Goal: Register for event/course

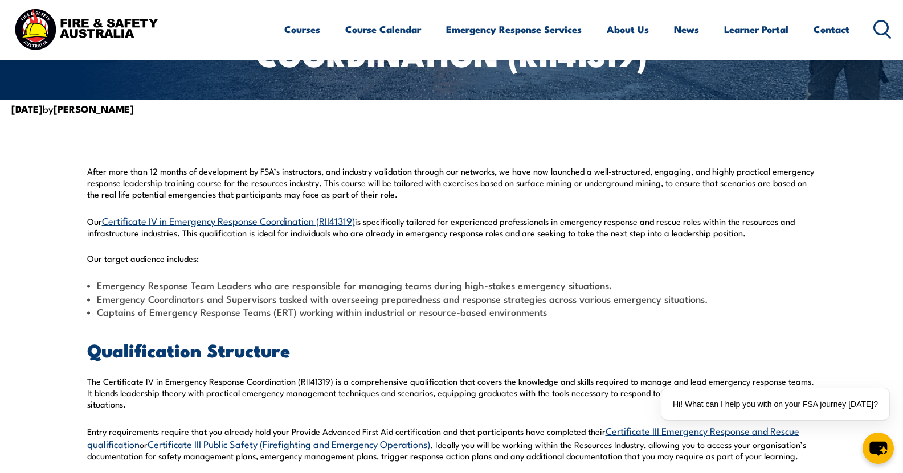
scroll to position [342, 0]
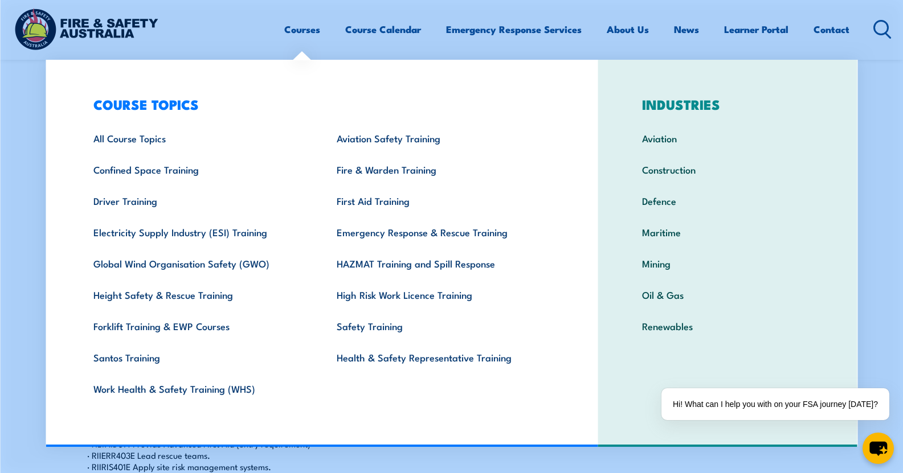
click at [305, 42] on link "Courses" at bounding box center [302, 29] width 36 height 30
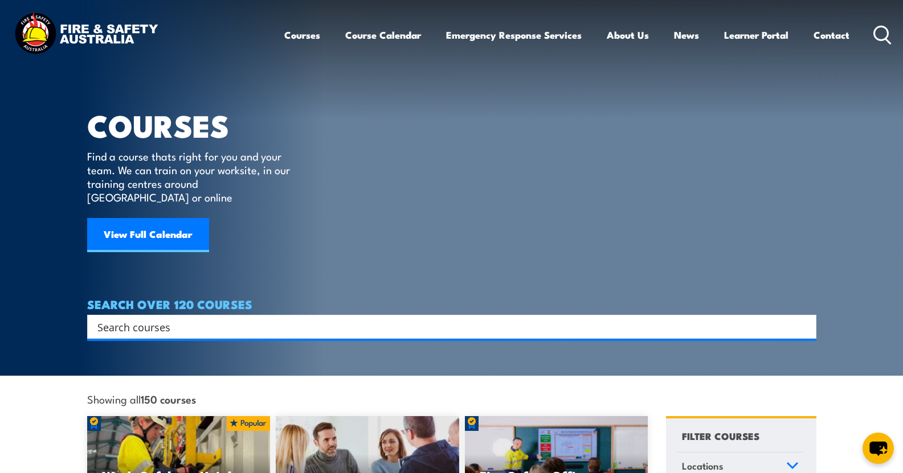
click at [188, 318] on input "Search input" at bounding box center [444, 326] width 694 height 17
click at [400, 99] on article "COURSES Find a course thats right for you and your team. We can train on your w…" at bounding box center [451, 169] width 729 height 339
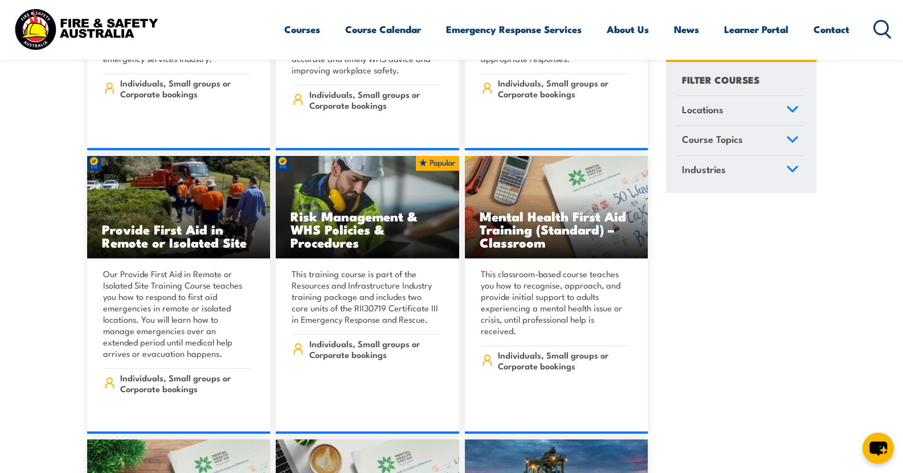
scroll to position [7632, 0]
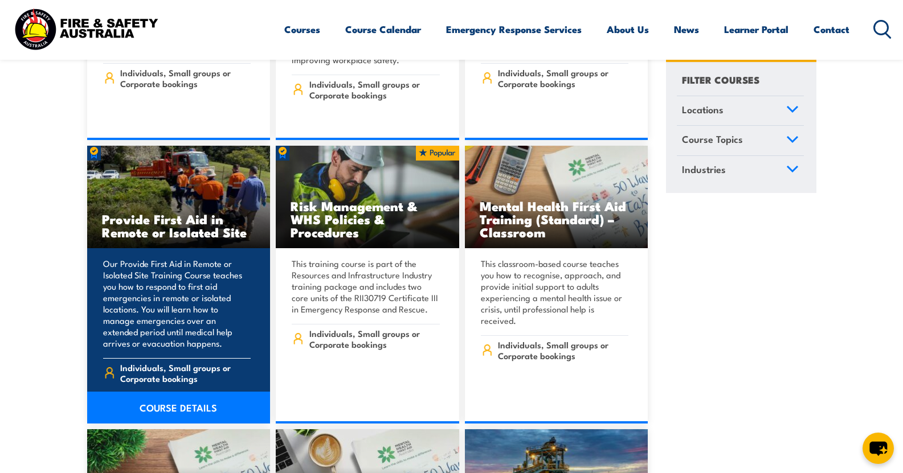
drag, startPoint x: 167, startPoint y: 229, endPoint x: 121, endPoint y: 210, distance: 49.8
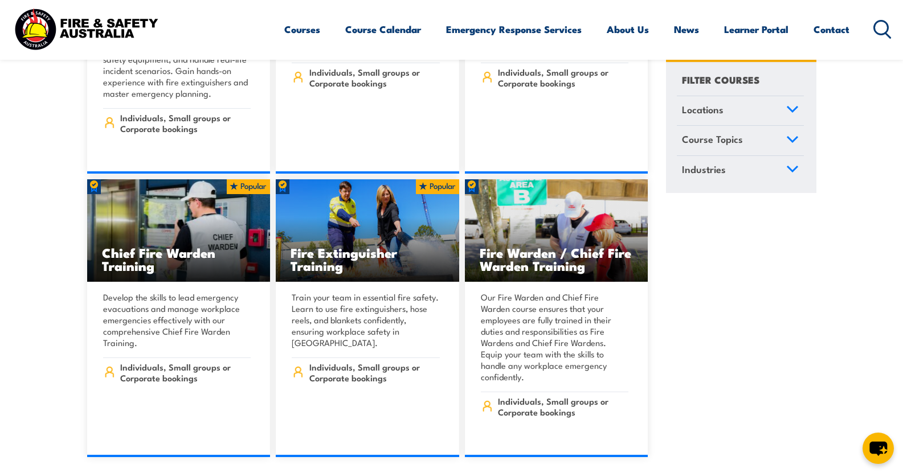
scroll to position [13727, 0]
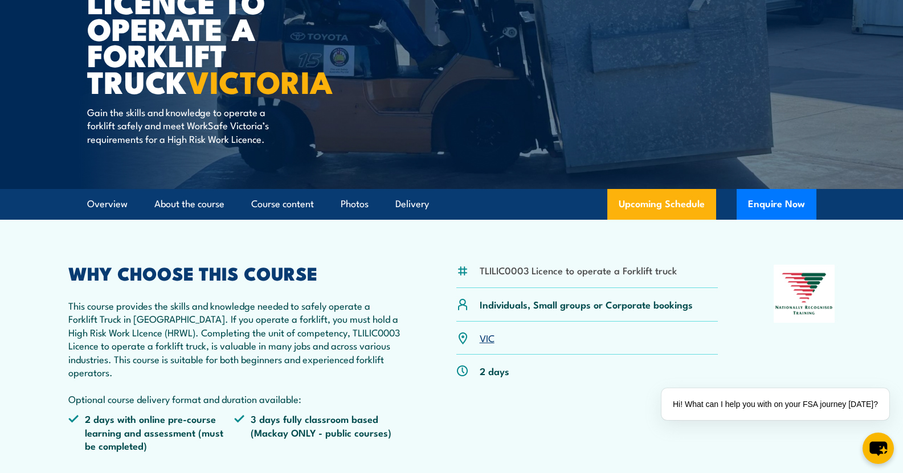
scroll to position [114, 0]
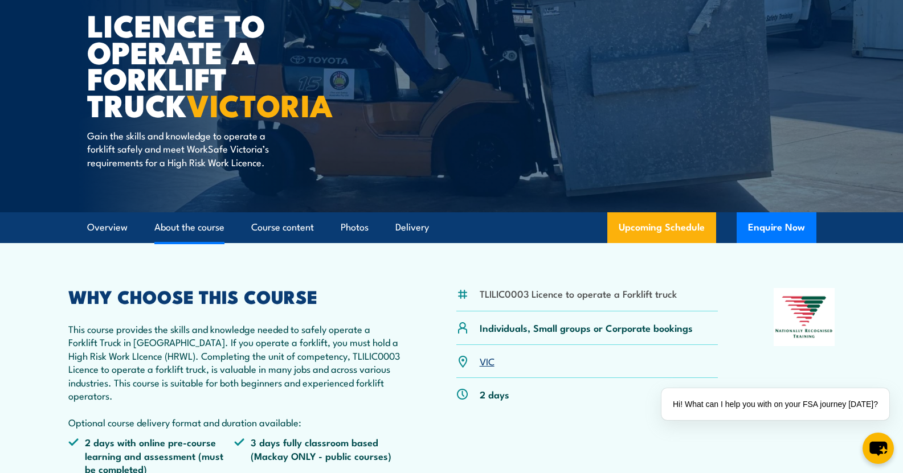
click at [175, 230] on link "About the course" at bounding box center [189, 227] width 70 height 30
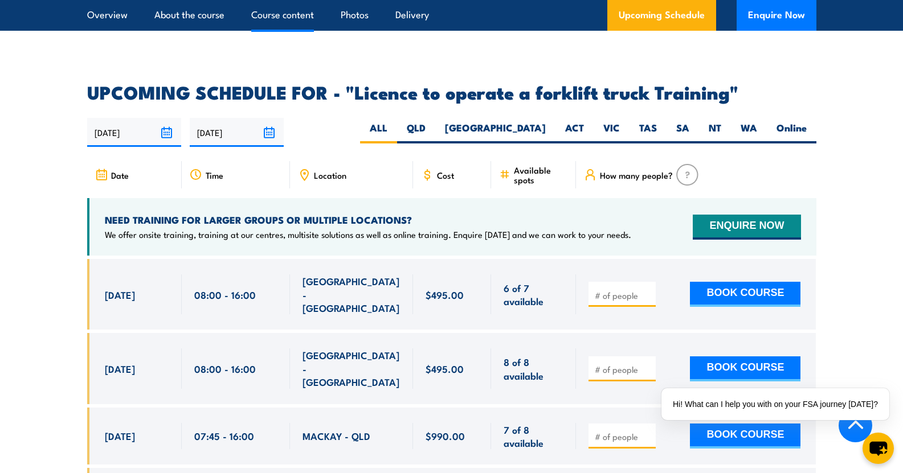
scroll to position [1802, 0]
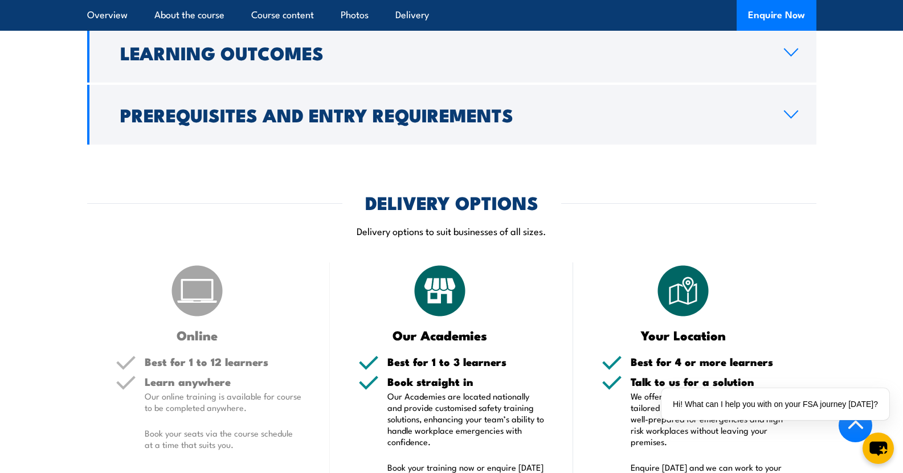
scroll to position [1880, 0]
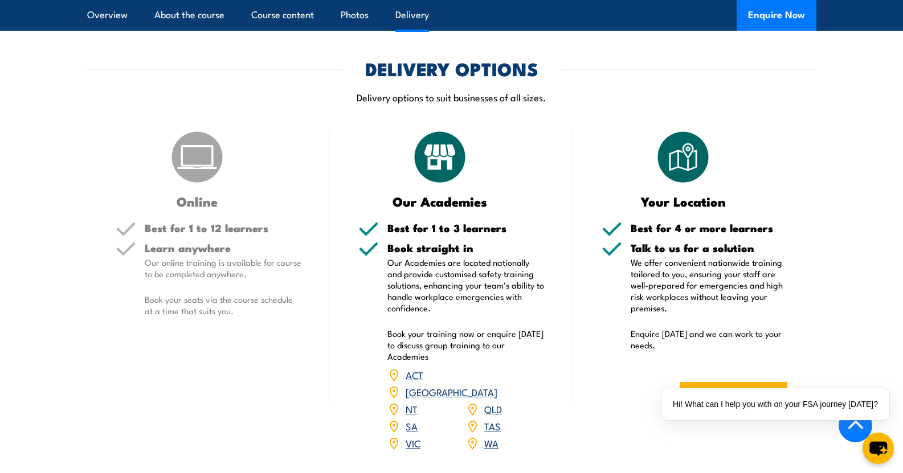
click at [409, 450] on link "VIC" at bounding box center [413, 443] width 15 height 14
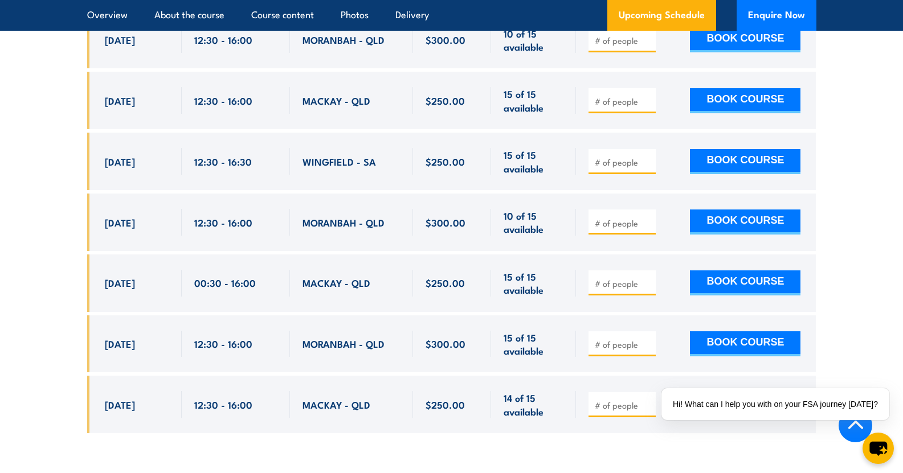
scroll to position [1766, 0]
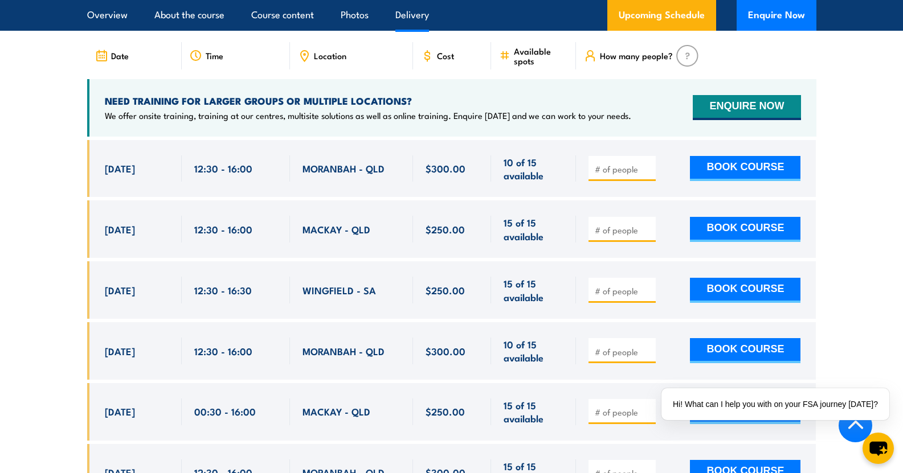
click at [412, 24] on link "Delivery" at bounding box center [412, 15] width 34 height 30
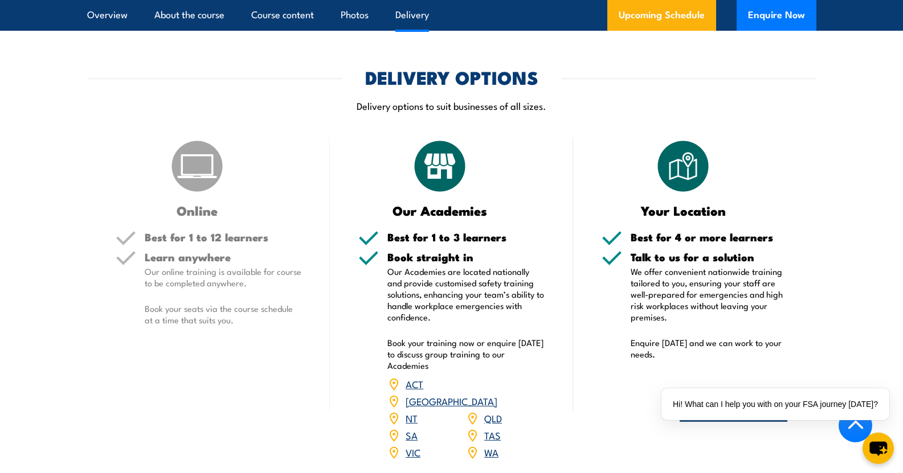
scroll to position [1204, 0]
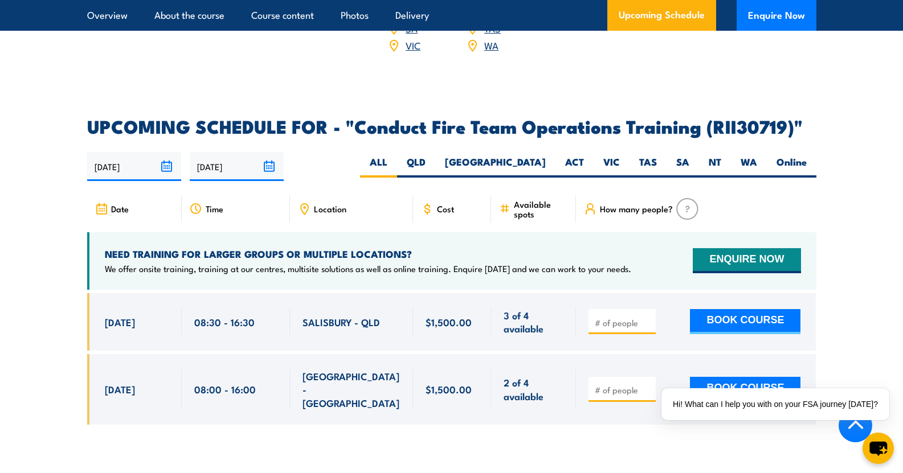
scroll to position [1766, 0]
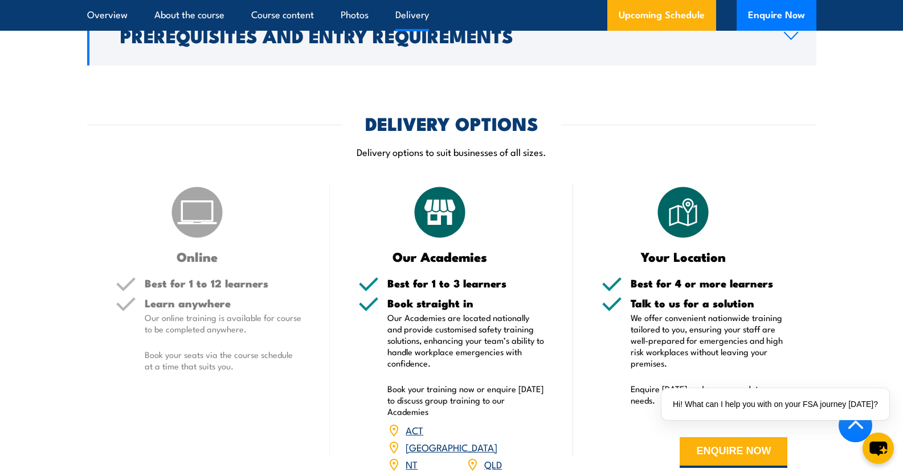
scroll to position [1173, 0]
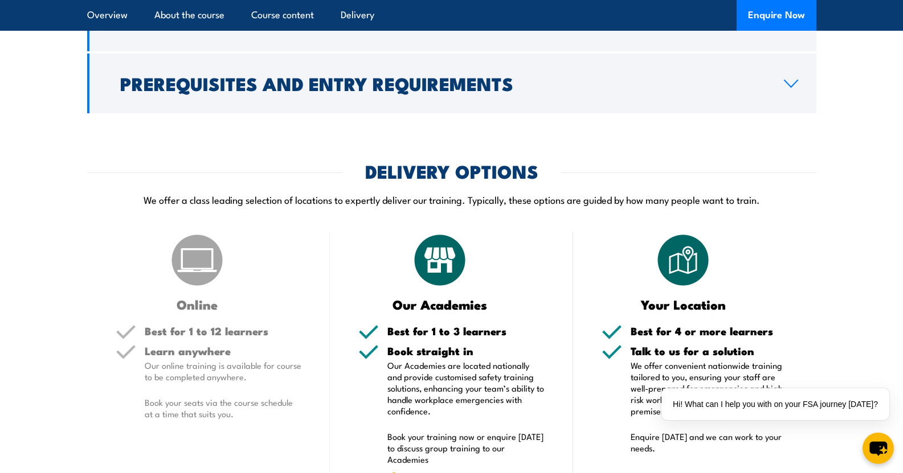
scroll to position [1514, 0]
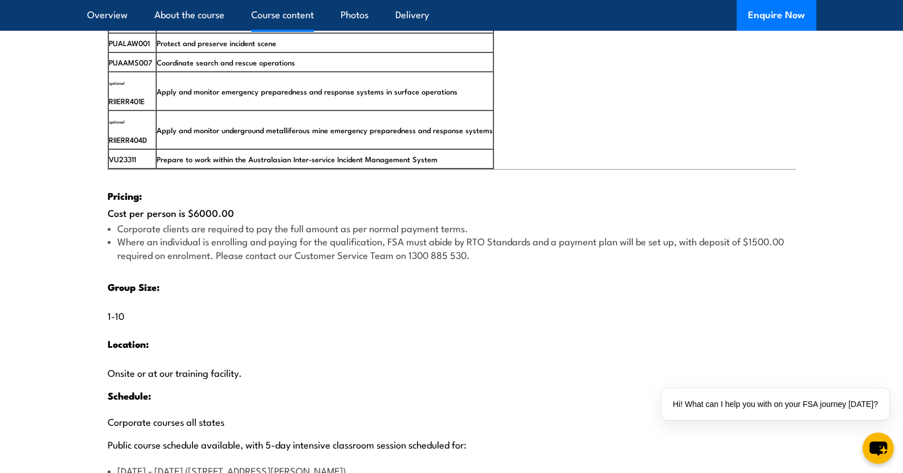
scroll to position [1994, 0]
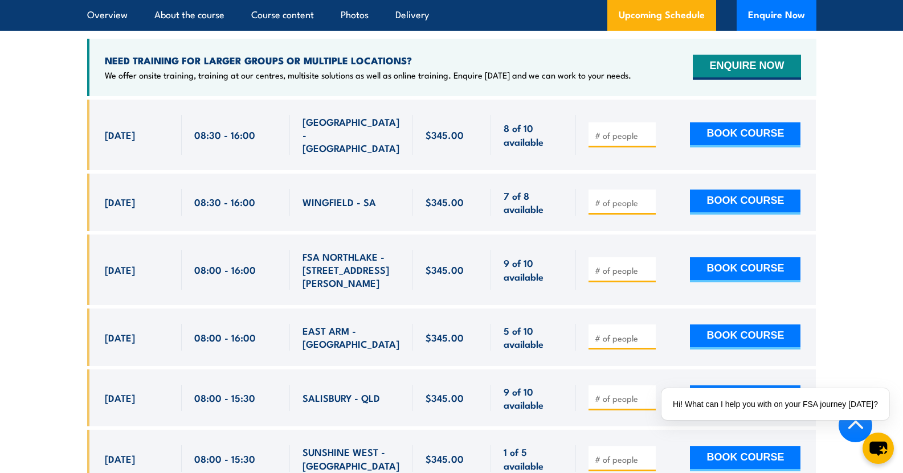
scroll to position [2050, 0]
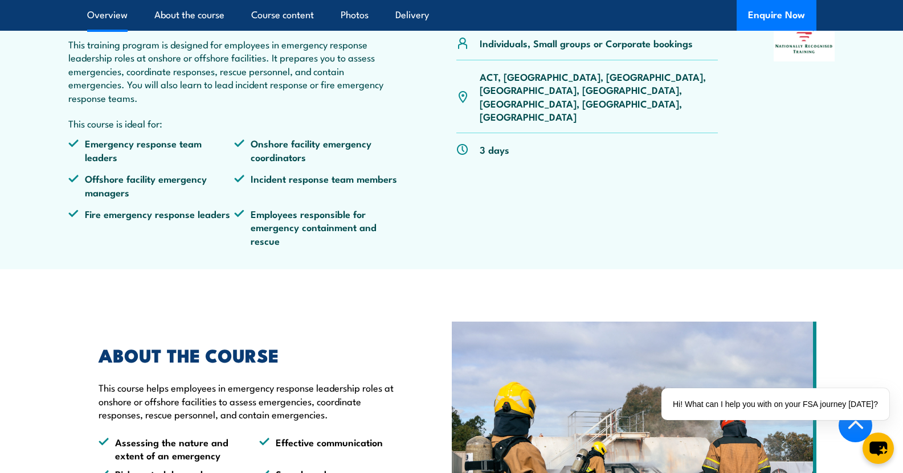
scroll to position [285, 0]
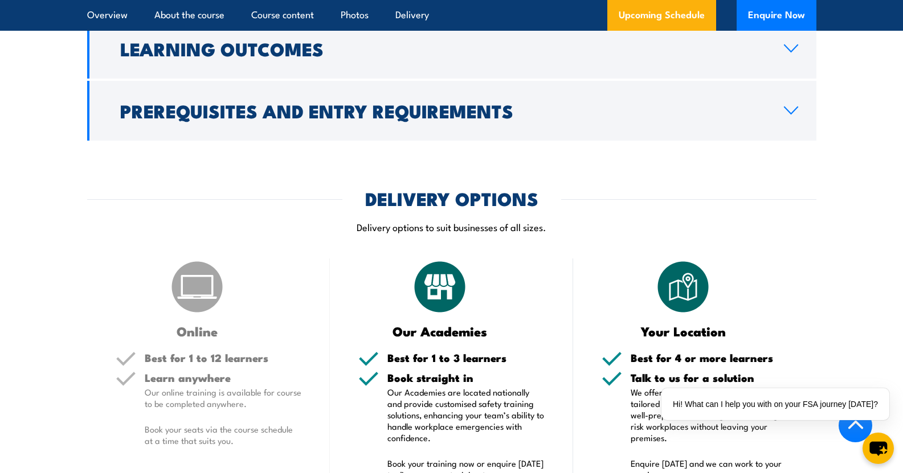
scroll to position [1119, 0]
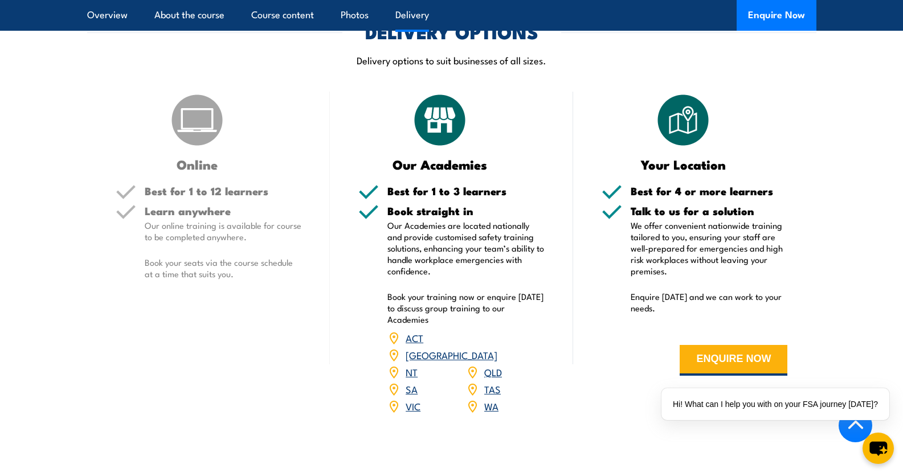
scroll to position [1483, 0]
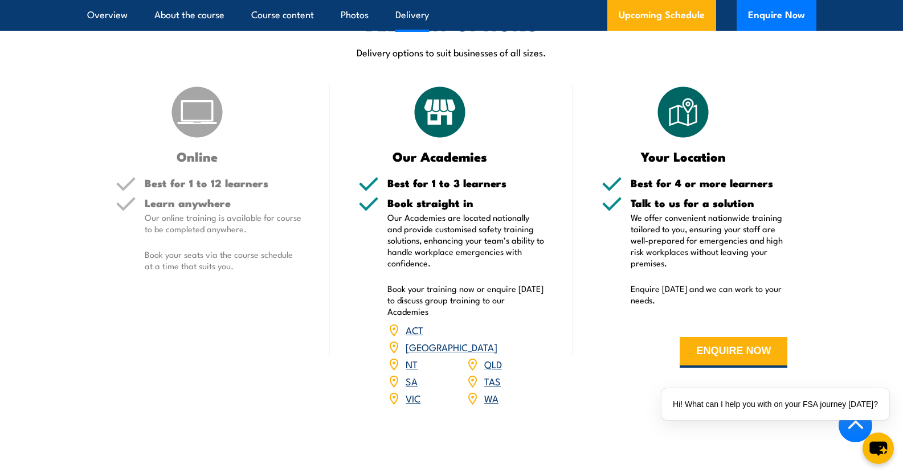
scroll to position [1665, 0]
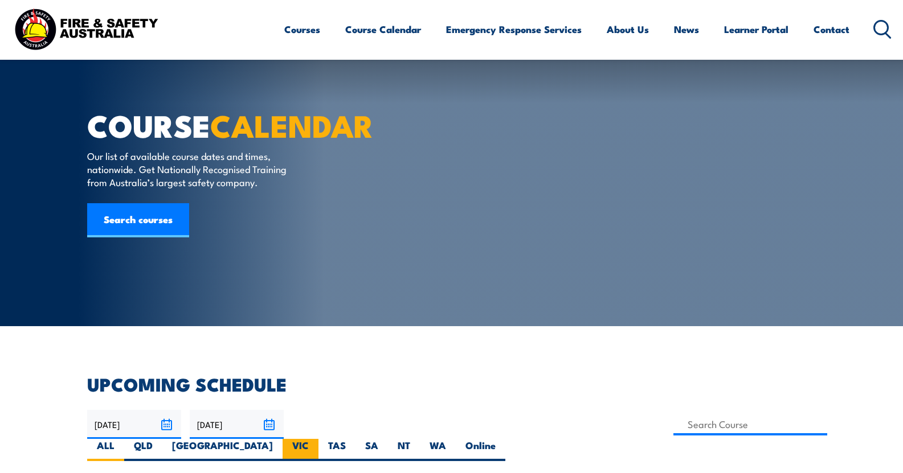
click at [318, 439] on label "VIC" at bounding box center [301, 450] width 36 height 22
click at [316, 439] on input "VIC" at bounding box center [312, 442] width 7 height 7
radio input "true"
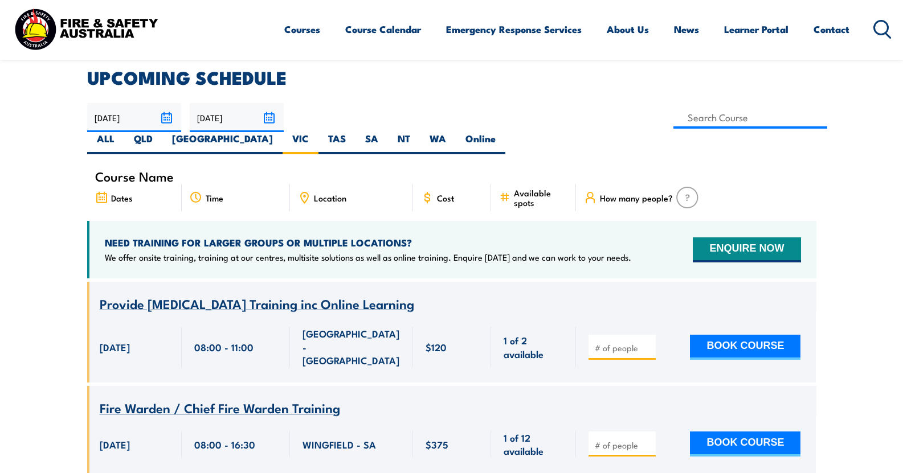
scroll to position [313, 0]
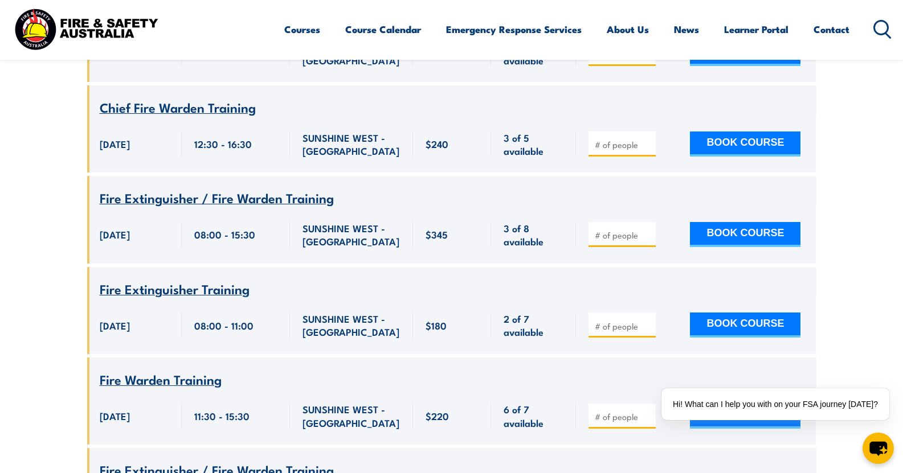
scroll to position [2875, 0]
